Goal: Check status: Check status

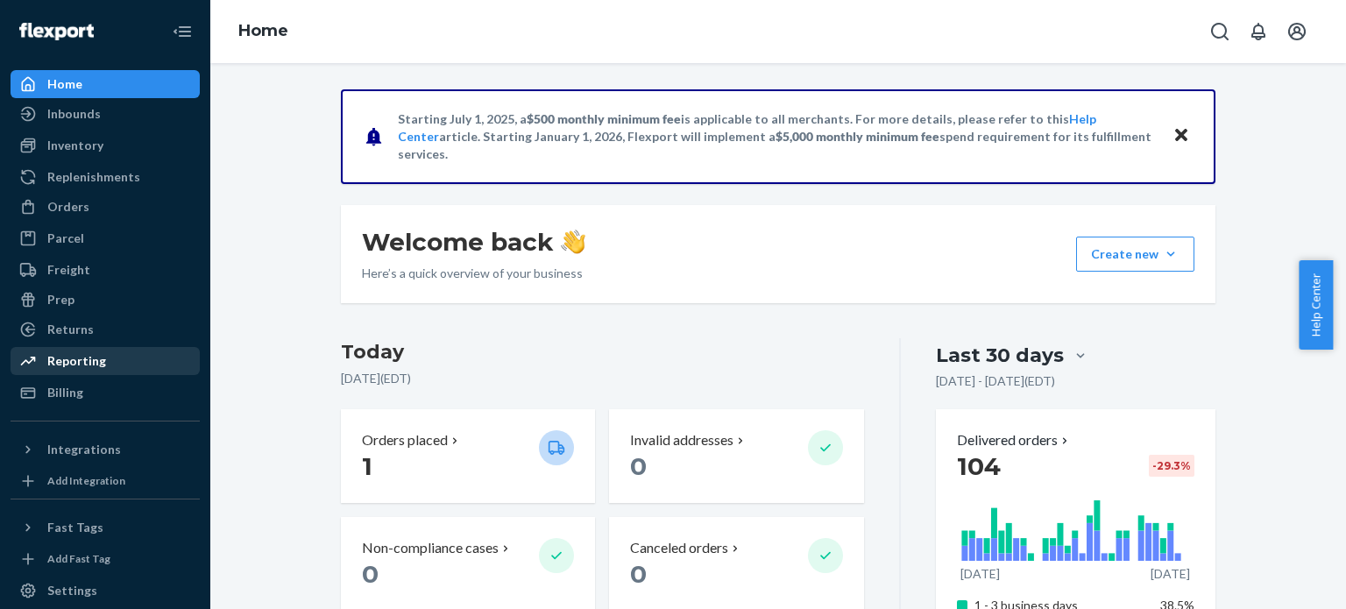
click at [67, 358] on div "Reporting" at bounding box center [76, 361] width 59 height 18
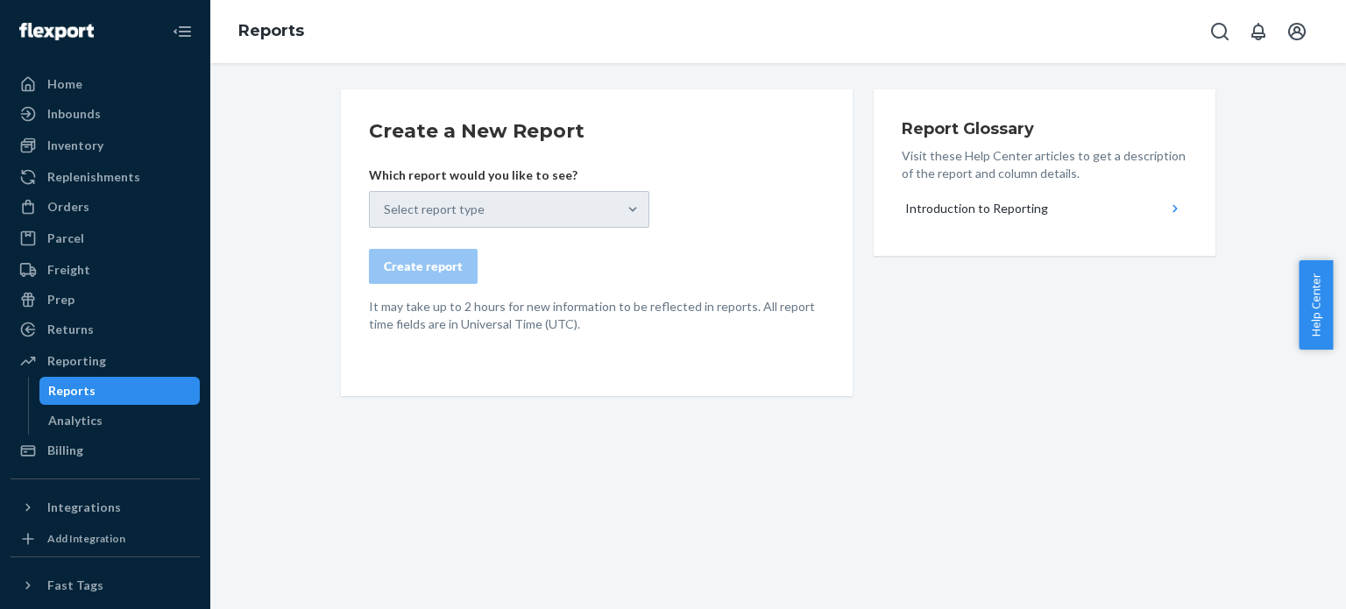
click at [528, 215] on div "Select report type" at bounding box center [509, 209] width 280 height 37
click at [631, 211] on div "Select report type" at bounding box center [509, 209] width 280 height 37
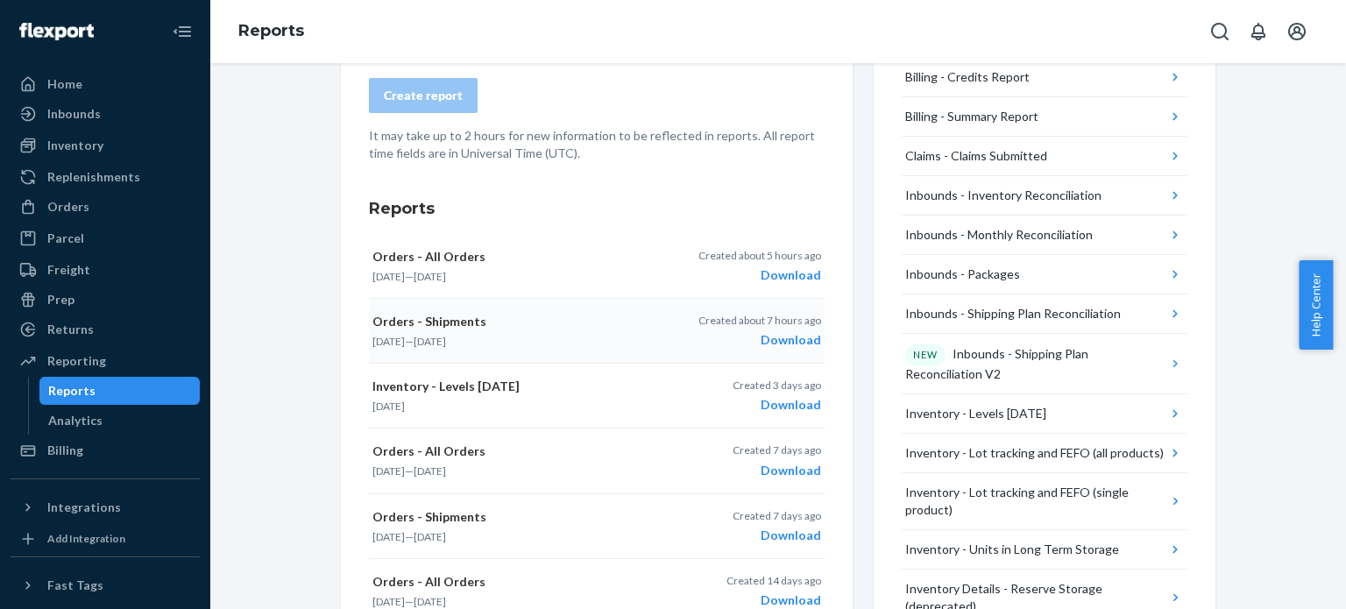
scroll to position [175, 0]
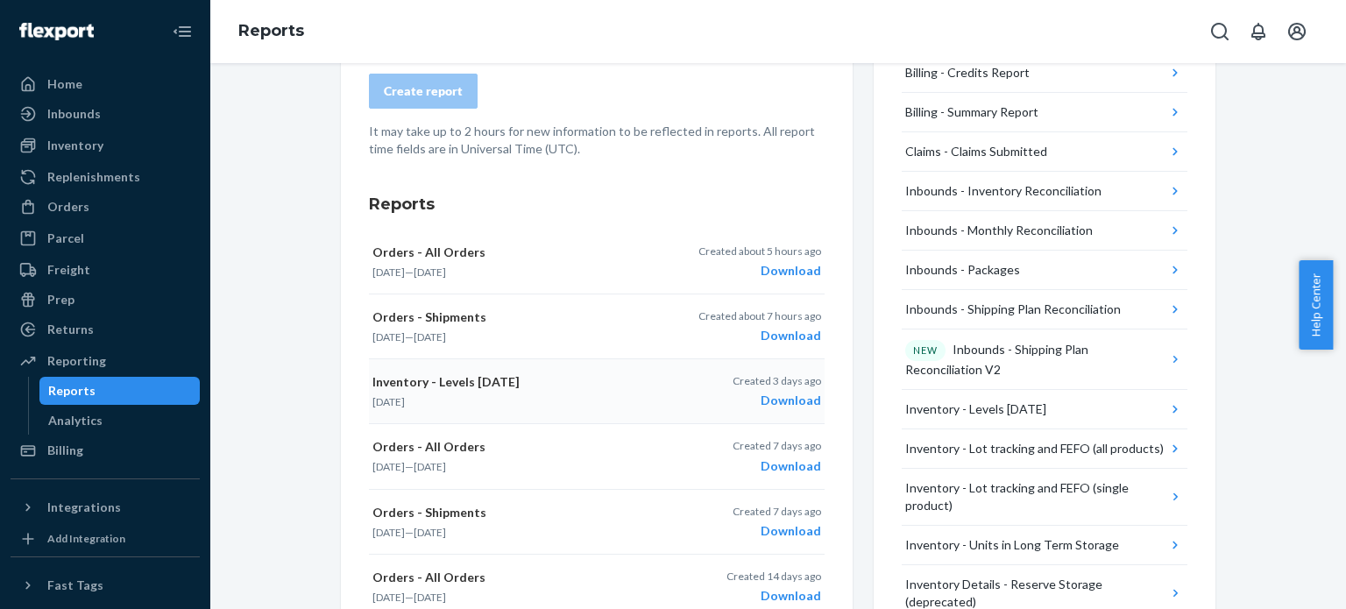
drag, startPoint x: 767, startPoint y: 399, endPoint x: 583, endPoint y: 415, distance: 183.9
click at [767, 399] on div "Download" at bounding box center [776, 401] width 88 height 18
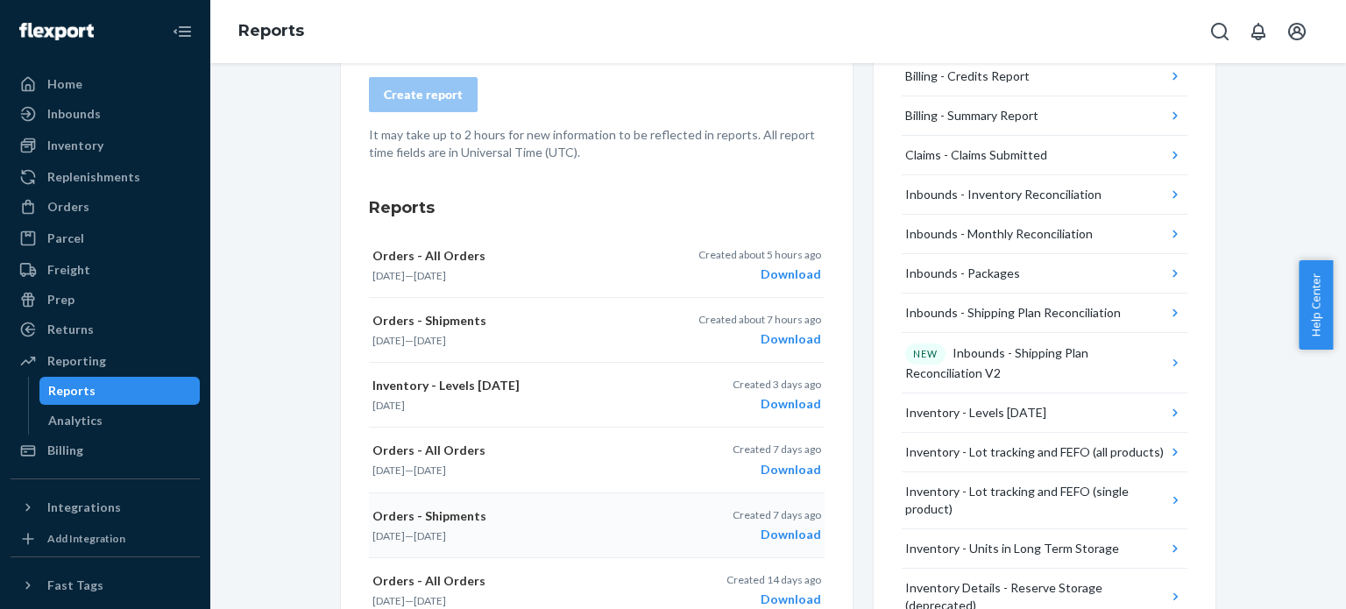
scroll to position [0, 0]
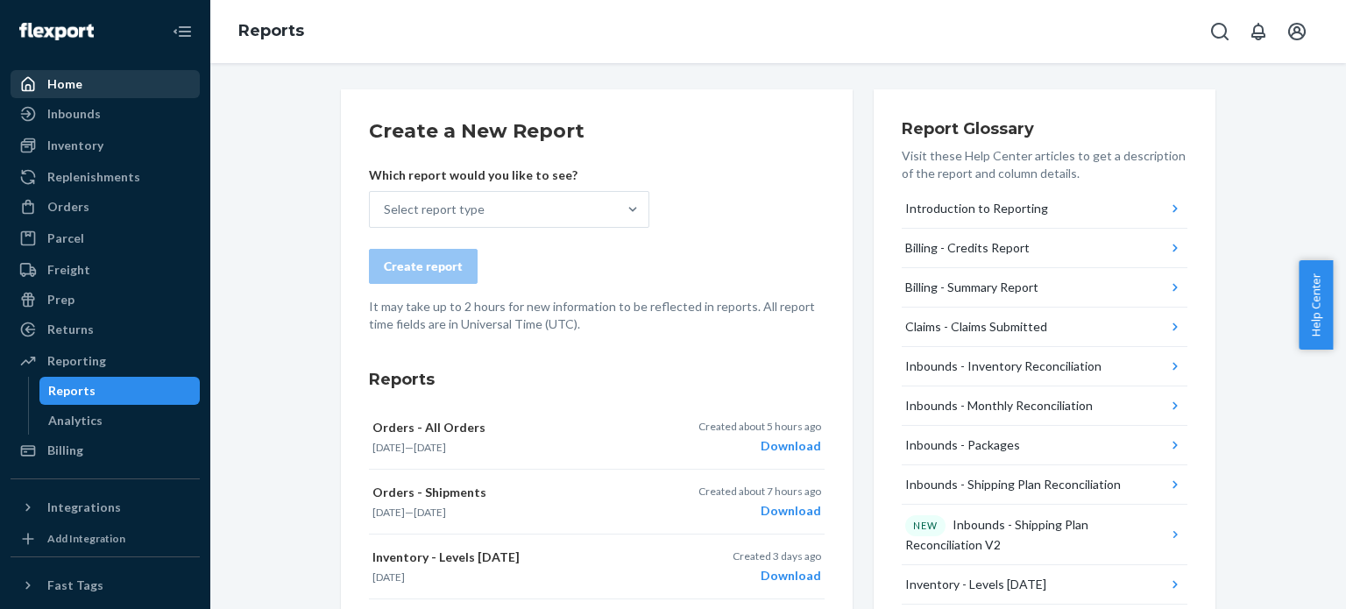
click at [60, 81] on div "Home" at bounding box center [64, 84] width 35 height 18
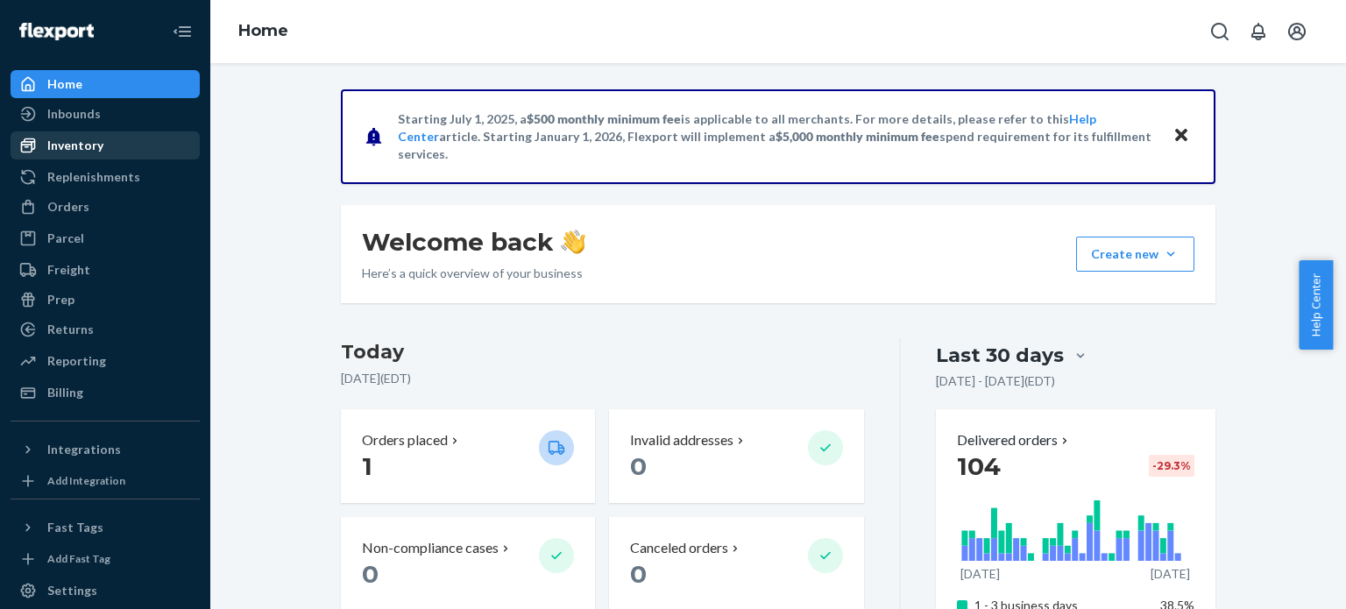
click at [77, 148] on div "Inventory" at bounding box center [75, 146] width 56 height 18
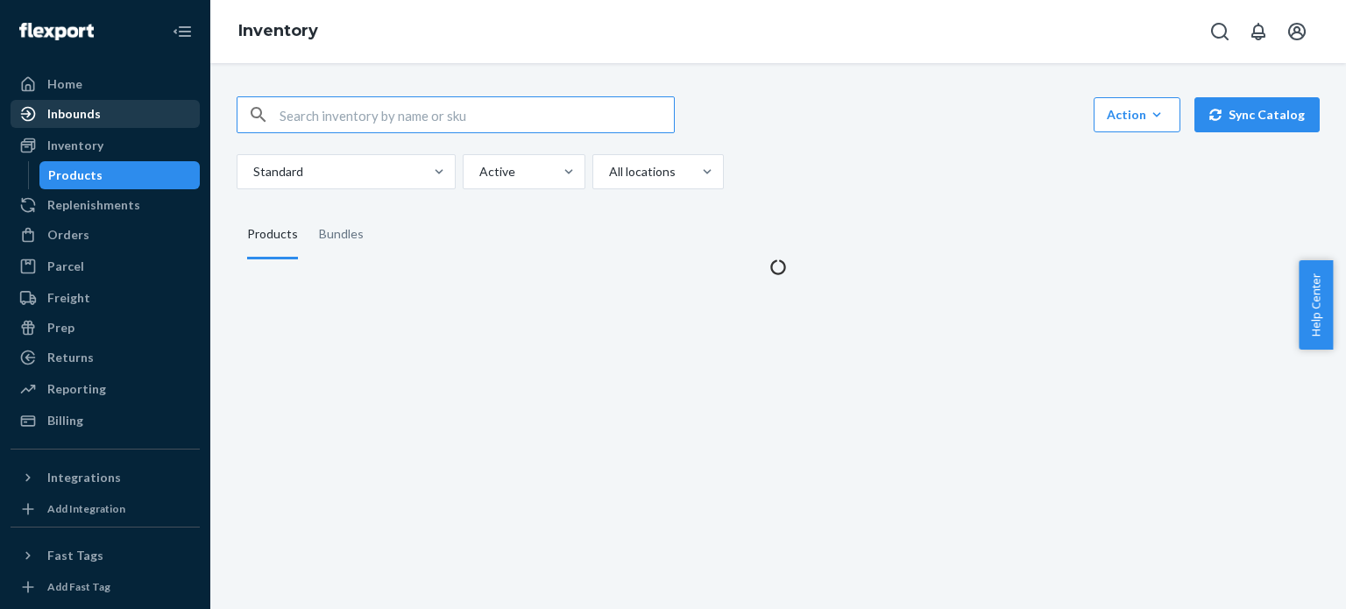
click at [91, 115] on div "Inbounds" at bounding box center [73, 114] width 53 height 18
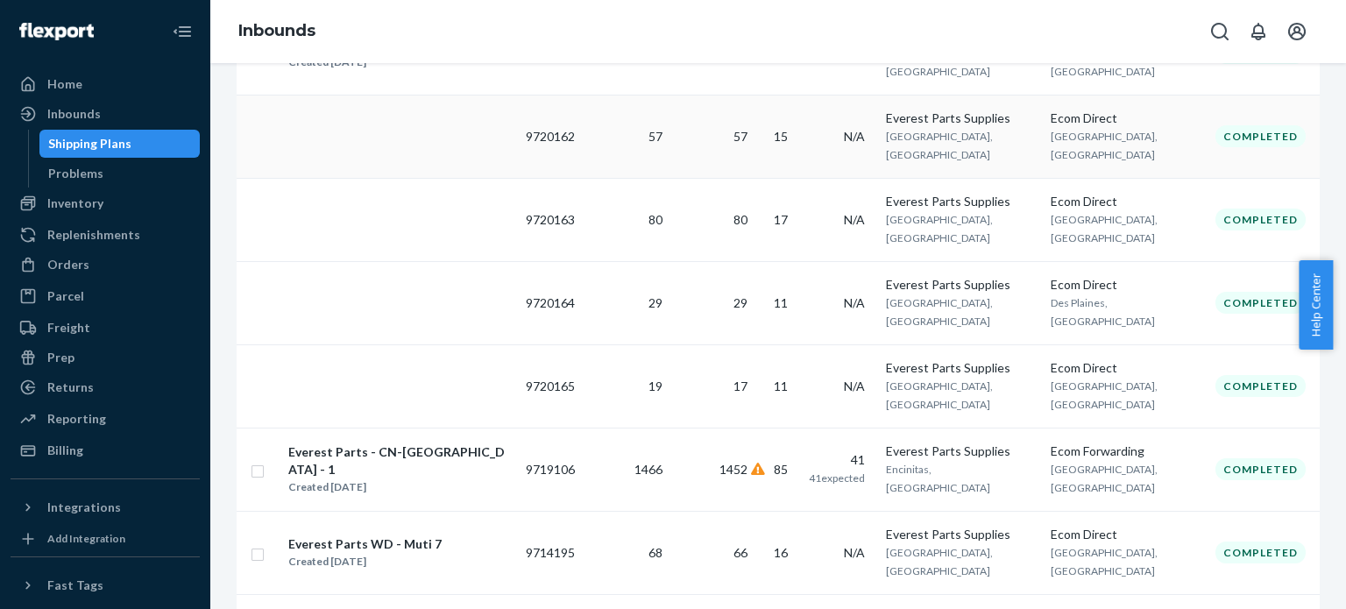
scroll to position [701, 0]
click at [460, 442] on div "Everest Parts - CN-[GEOGRAPHIC_DATA] - 1 Created [DATE]" at bounding box center [399, 469] width 224 height 54
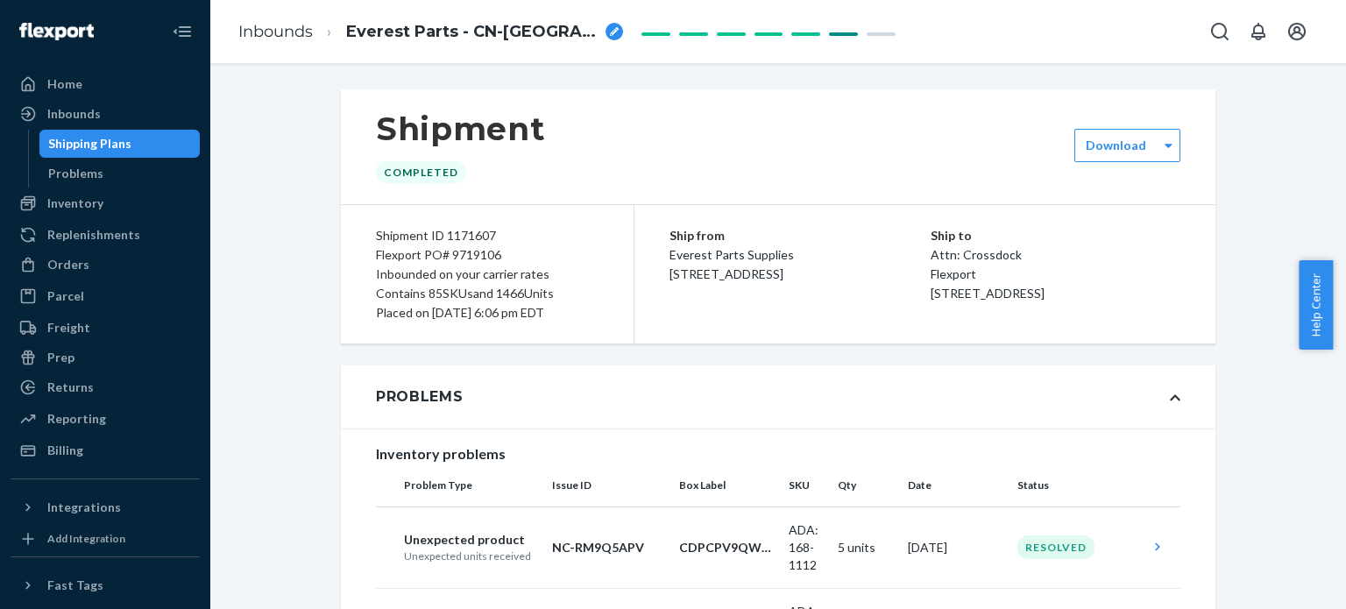
drag, startPoint x: 1032, startPoint y: 308, endPoint x: 908, endPoint y: 250, distance: 137.2
click at [930, 250] on div "Ship to Attn: Crossdock Flexport [STREET_ADDRESS]" at bounding box center [1055, 264] width 251 height 77
copy div "Attn: Crossdock Flexport [STREET_ADDRESS]"
click at [74, 83] on div "Home" at bounding box center [64, 84] width 35 height 18
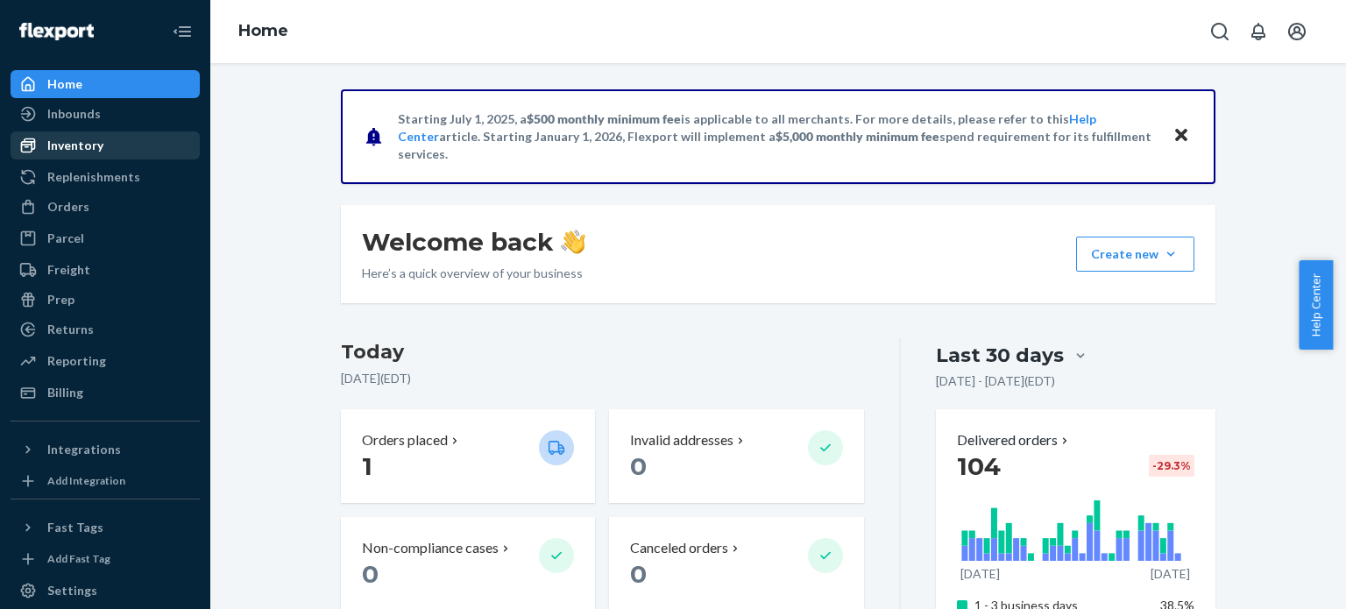
click at [56, 147] on div "Inventory" at bounding box center [75, 146] width 56 height 18
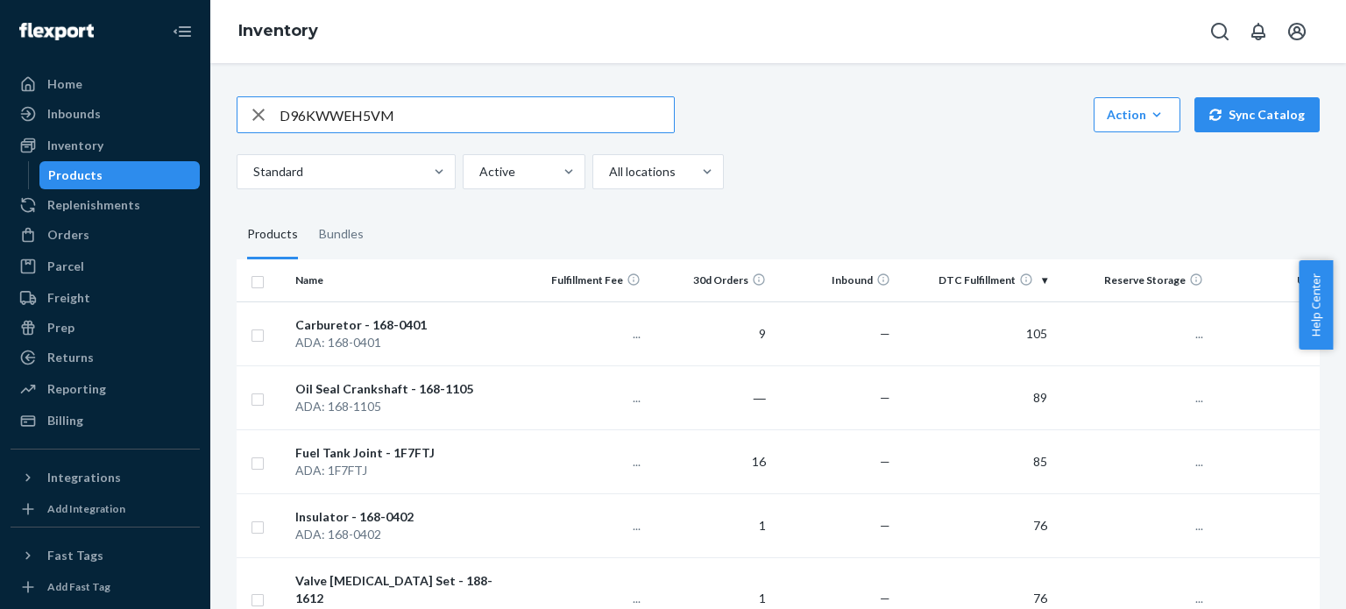
type input "D96KWWEH5VM"
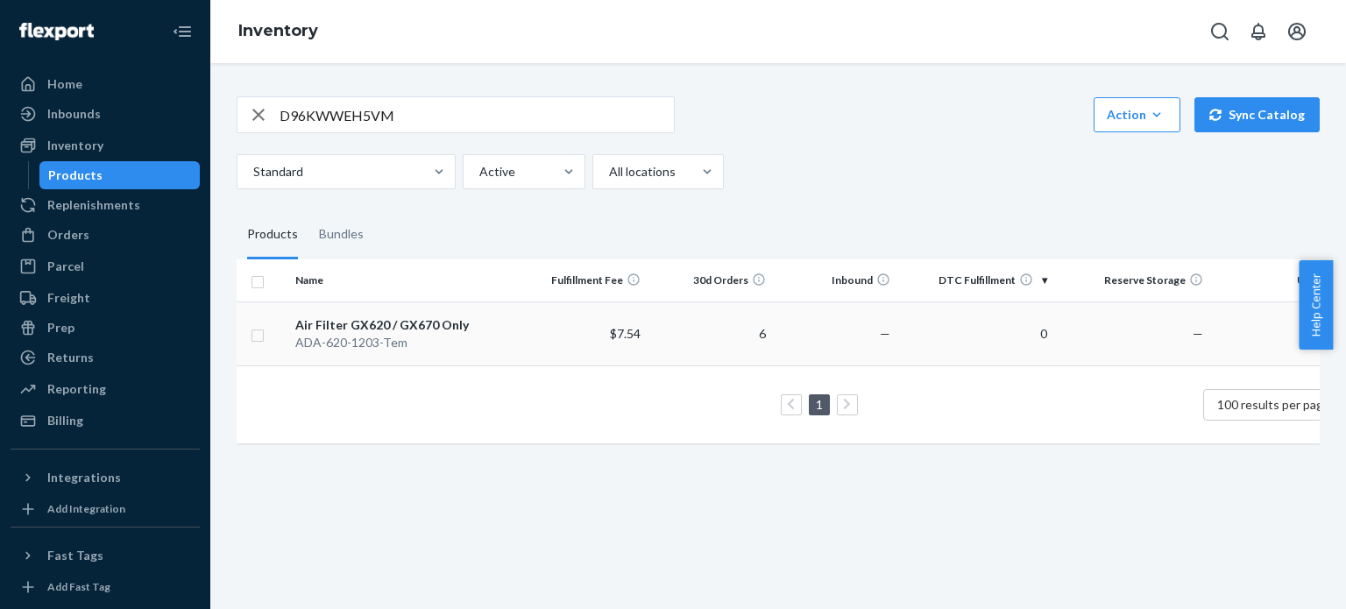
click at [470, 324] on div "Air Filter GX620 / GX670 Only" at bounding box center [405, 325] width 220 height 18
